Goal: Navigation & Orientation: Understand site structure

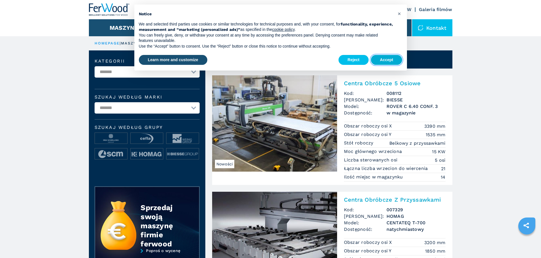
click at [390, 62] on button "Accept" at bounding box center [386, 60] width 31 height 10
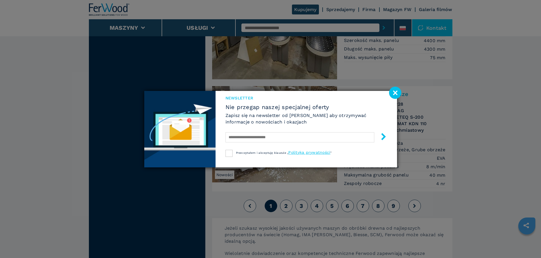
scroll to position [1135, 0]
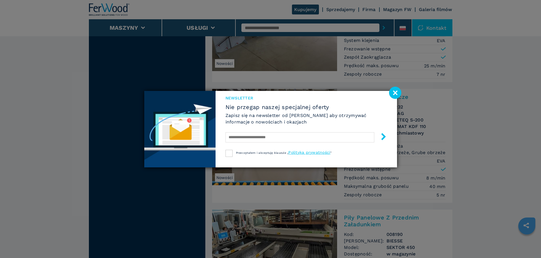
click at [394, 93] on image at bounding box center [395, 93] width 12 height 12
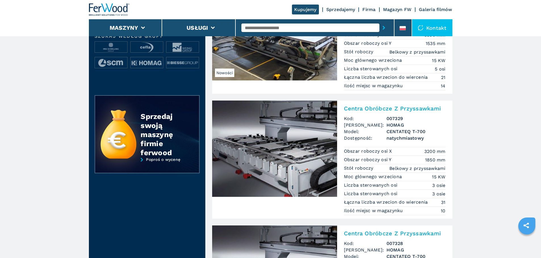
scroll to position [0, 0]
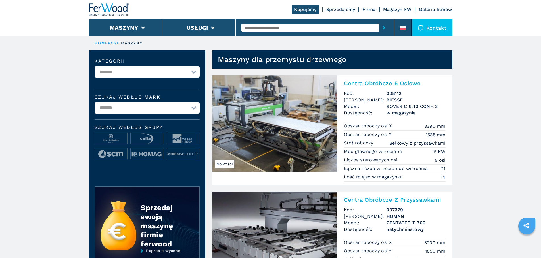
click at [195, 72] on select "**********" at bounding box center [146, 71] width 105 height 11
click at [368, 10] on link "Firma" at bounding box center [368, 9] width 13 height 5
click at [367, 8] on link "Firma" at bounding box center [368, 9] width 13 height 5
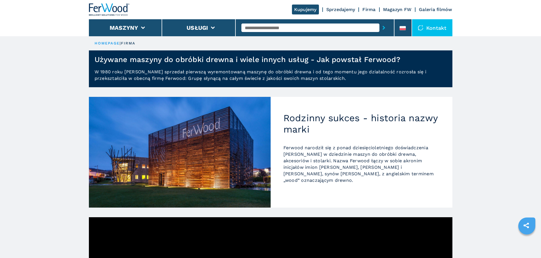
click at [363, 9] on link "Firma" at bounding box center [368, 9] width 13 height 5
click at [368, 9] on link "Firma" at bounding box center [368, 9] width 13 height 5
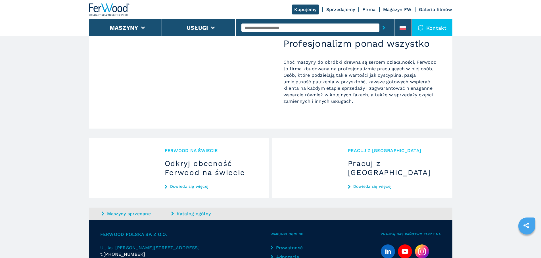
scroll to position [574, 0]
